Goal: Task Accomplishment & Management: Use online tool/utility

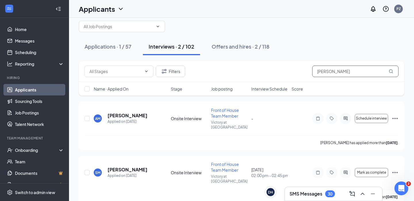
click at [352, 72] on input "[PERSON_NAME]" at bounding box center [355, 72] width 86 height 12
type input "m"
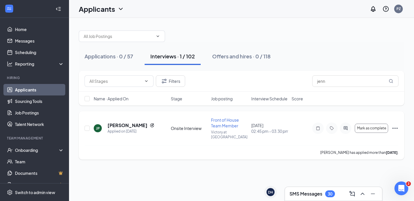
click at [395, 127] on icon "Ellipses" at bounding box center [395, 128] width 7 height 7
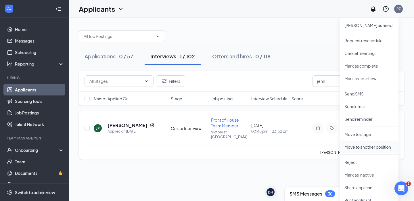
scroll to position [24, 0]
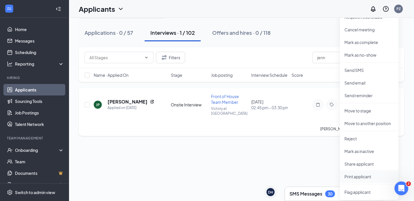
click at [363, 178] on p "Print applicant" at bounding box center [369, 177] width 49 height 6
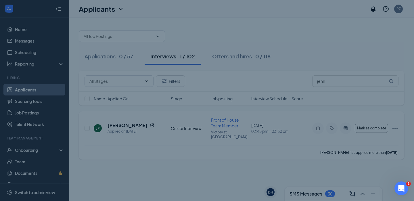
scroll to position [0, 0]
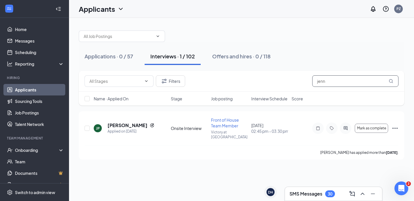
click at [347, 86] on input "jenn" at bounding box center [355, 81] width 86 height 12
type input "j"
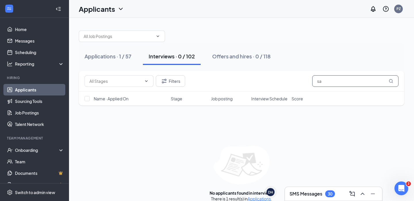
type input "s"
type input "[PERSON_NAME]"
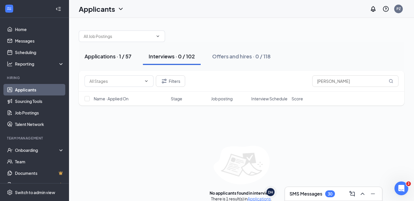
click at [102, 51] on button "Applications · 1 / 57" at bounding box center [108, 56] width 58 height 17
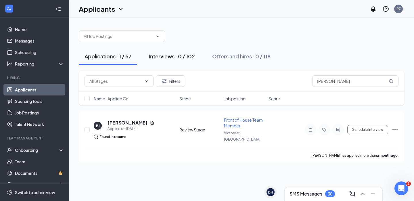
click at [164, 56] on div "Interviews · 0 / 102" at bounding box center [172, 56] width 46 height 7
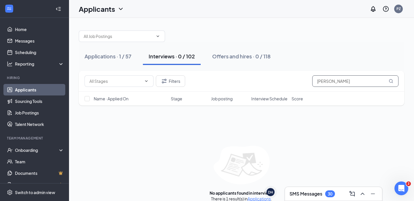
click at [335, 82] on input "[PERSON_NAME]" at bounding box center [355, 81] width 86 height 12
click at [230, 58] on div "Offers and hires · 0 / 118" at bounding box center [241, 56] width 58 height 7
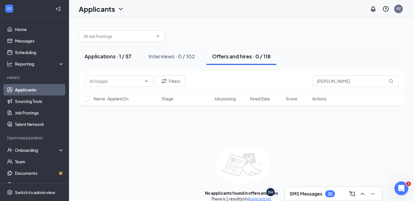
click at [109, 55] on div "Applications · 1 / 57" at bounding box center [108, 56] width 47 height 7
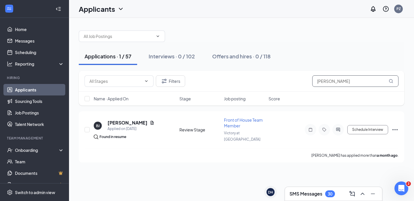
click at [339, 80] on input "[PERSON_NAME]" at bounding box center [355, 81] width 86 height 12
type input "p"
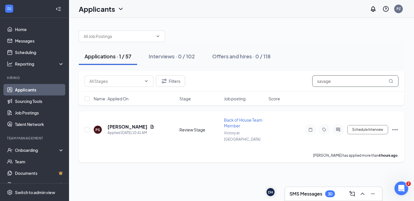
type input "savage"
click at [394, 127] on icon "Ellipses" at bounding box center [395, 129] width 7 height 7
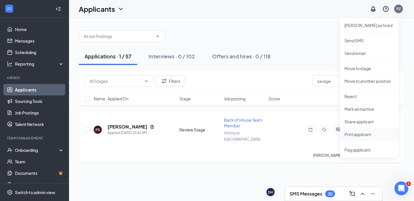
click at [365, 136] on p "Print applicant" at bounding box center [369, 134] width 49 height 6
